Goal: Find specific page/section: Find specific page/section

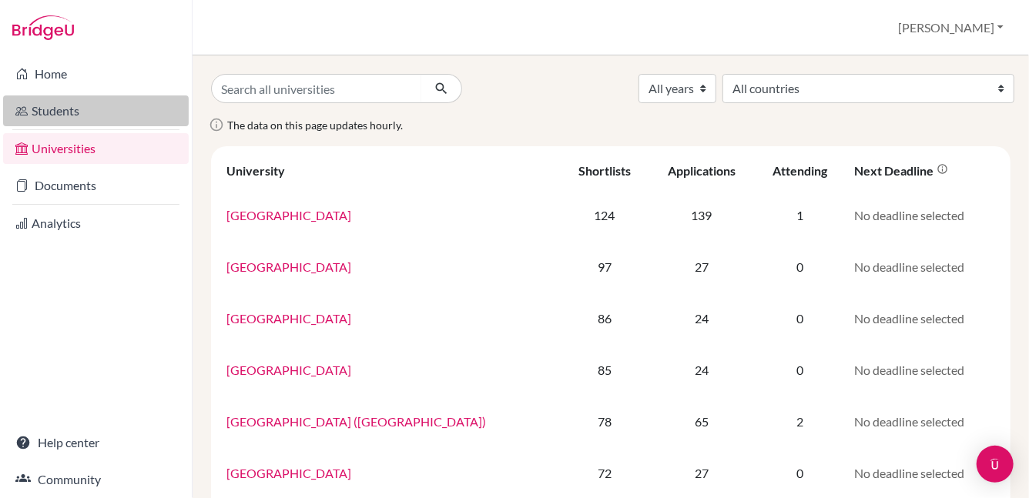
click at [84, 107] on link "Students" at bounding box center [96, 111] width 186 height 31
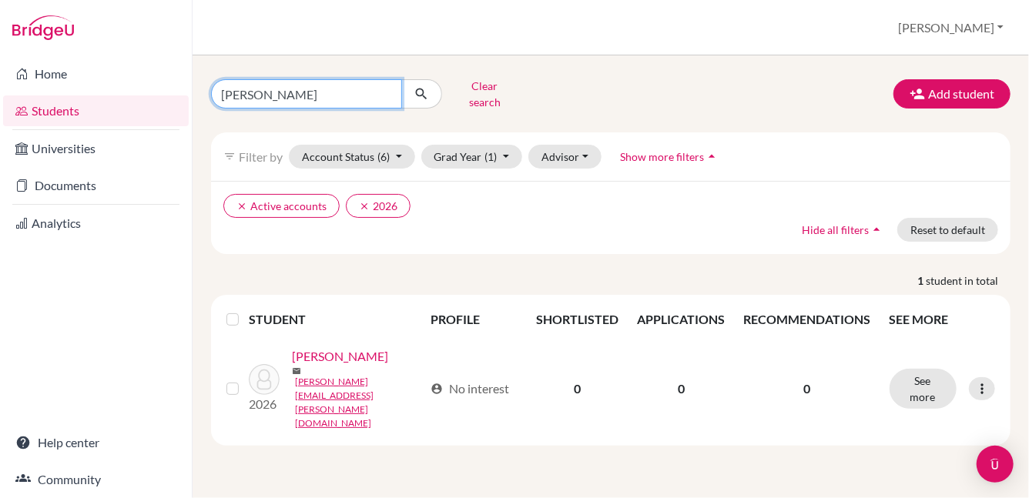
click at [384, 89] on input "brett" at bounding box center [306, 93] width 191 height 29
type input "raya"
click at [424, 86] on icon "submit" at bounding box center [421, 93] width 15 height 15
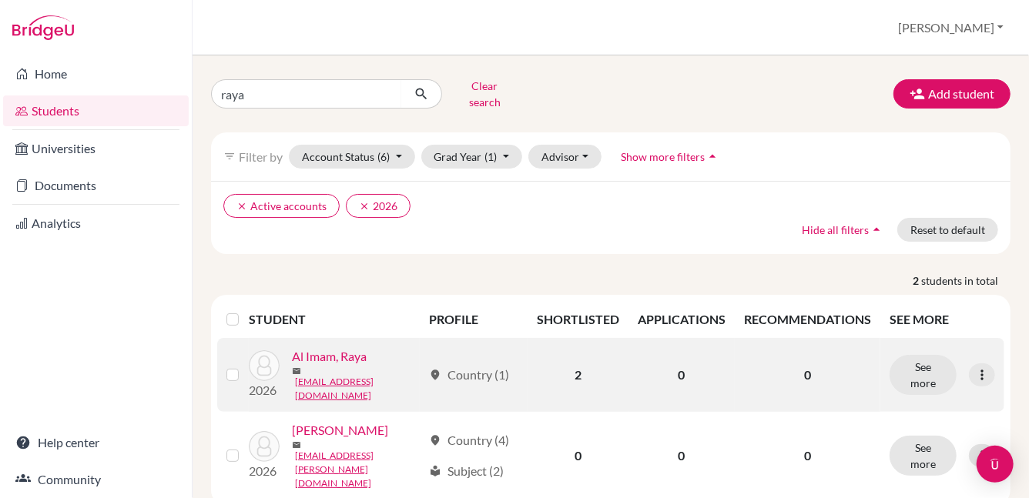
click at [333, 351] on link "Al Imam, Raya" at bounding box center [329, 356] width 75 height 18
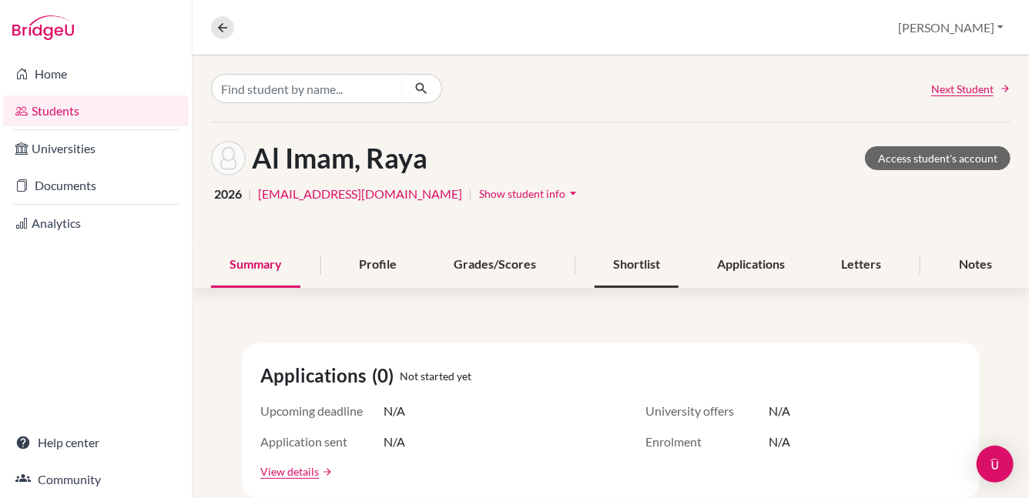
click at [642, 269] on div "Shortlist" at bounding box center [637, 265] width 84 height 45
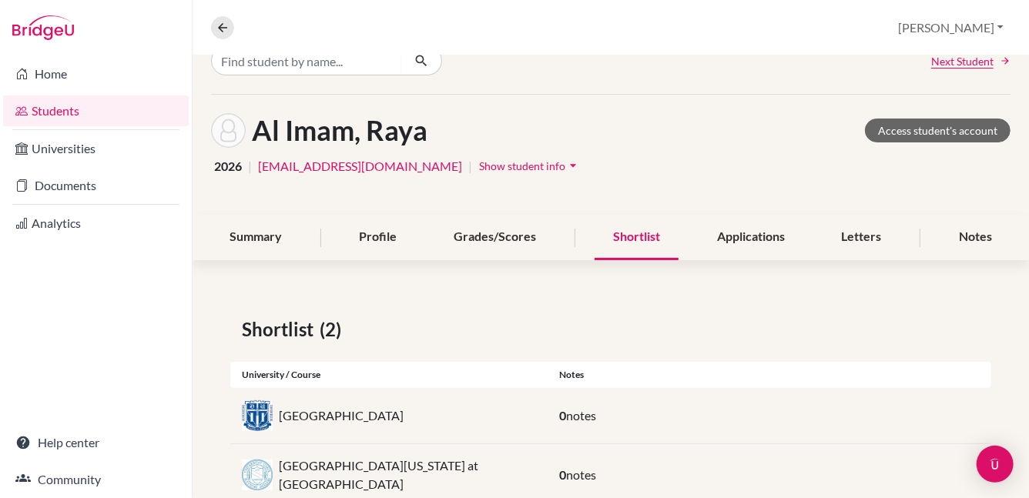
scroll to position [65, 0]
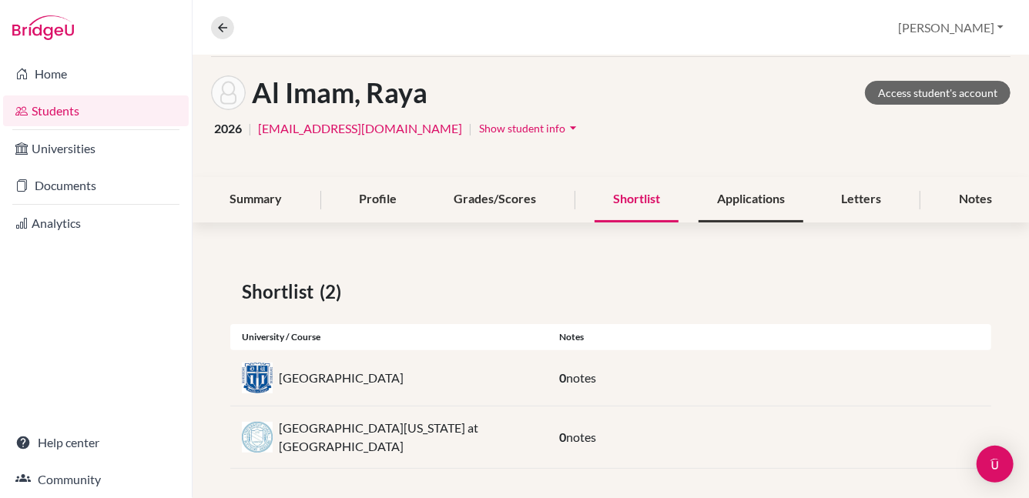
click at [747, 197] on div "Applications" at bounding box center [751, 199] width 105 height 45
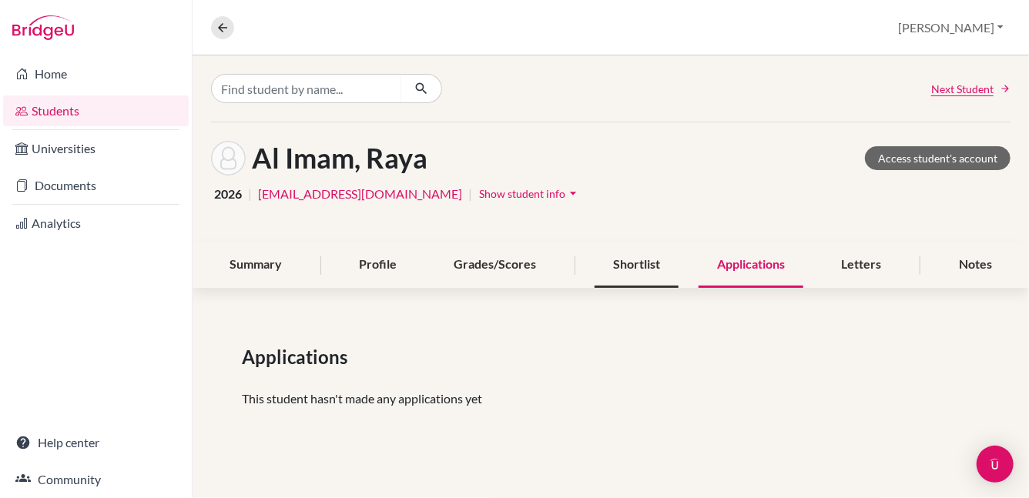
click at [627, 260] on div "Shortlist" at bounding box center [637, 265] width 84 height 45
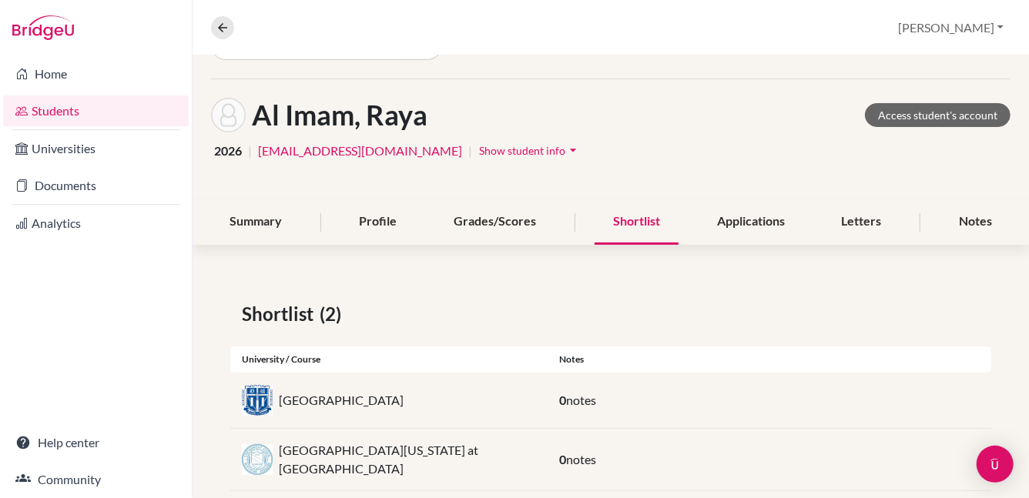
scroll to position [65, 0]
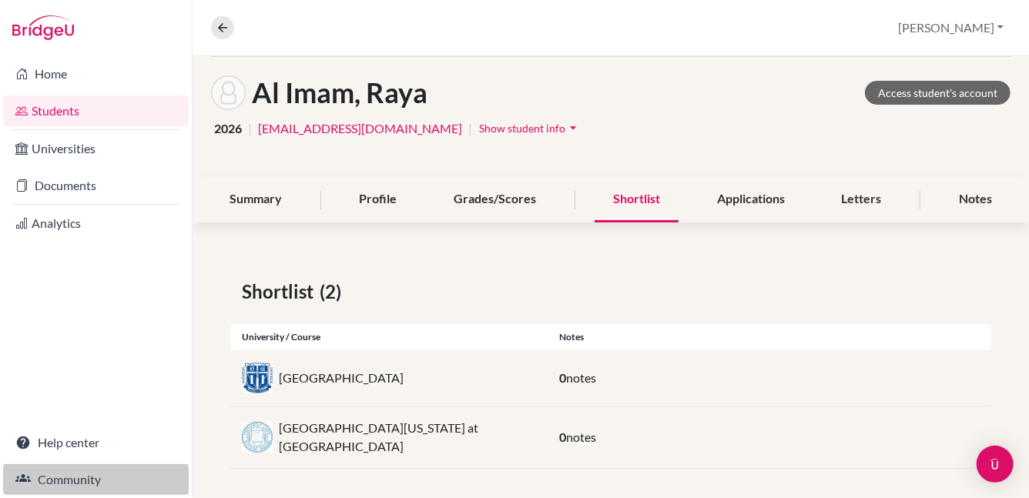
click at [65, 482] on link "Community" at bounding box center [96, 479] width 186 height 31
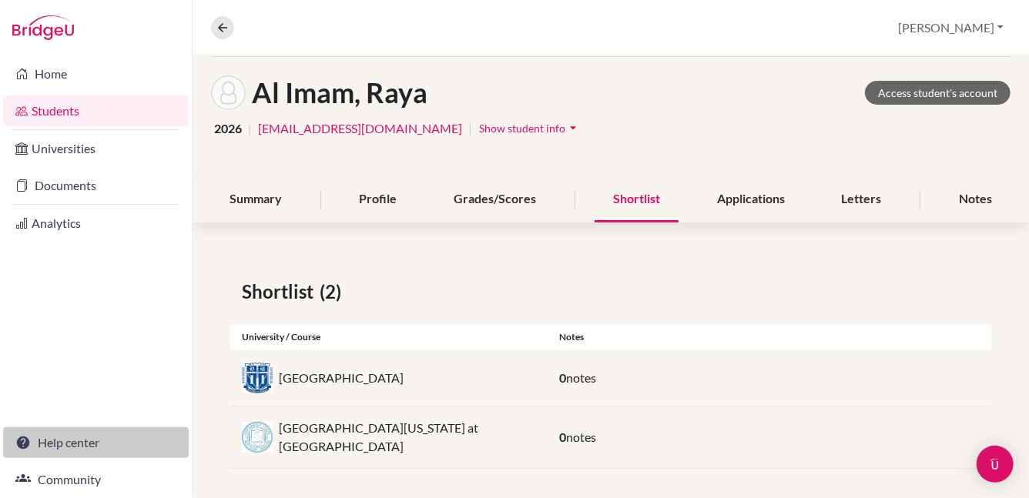
click at [79, 447] on link "Help center" at bounding box center [96, 442] width 186 height 31
